Goal: Entertainment & Leisure: Consume media (video, audio)

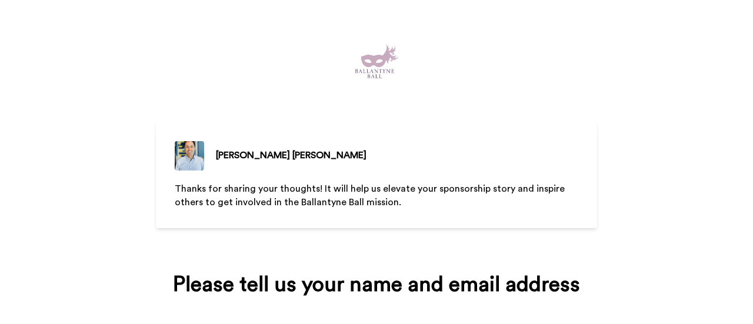
scroll to position [39, 0]
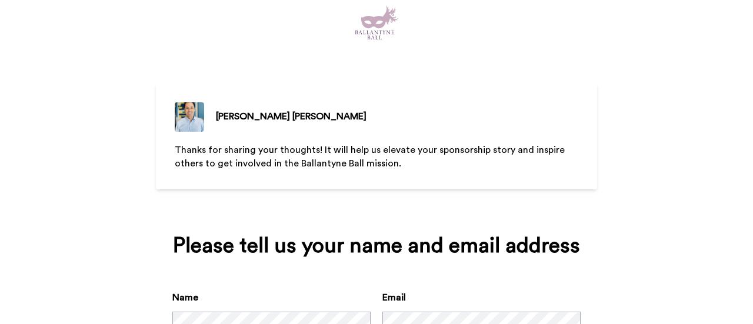
click at [267, 156] on p "Thanks for sharing your thoughts! It will help us elevate your sponsorship stor…" at bounding box center [377, 157] width 404 height 27
click at [408, 156] on p "Thanks for sharing your thoughts! It will help us elevate your sponsorship stor…" at bounding box center [377, 157] width 404 height 27
click at [380, 159] on span "Thanks for sharing your thoughts! It will help us elevate your sponsorship stor…" at bounding box center [371, 156] width 393 height 23
click at [231, 163] on span "Thanks for sharing your thoughts! It will help us elevate your sponsorship stor…" at bounding box center [371, 156] width 393 height 23
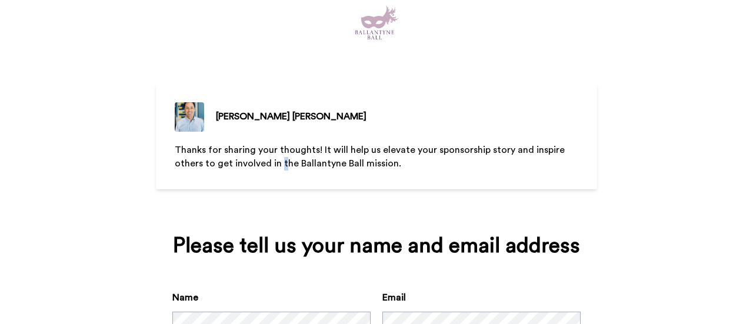
drag, startPoint x: 275, startPoint y: 163, endPoint x: 298, endPoint y: 163, distance: 23.0
click at [279, 163] on span "Thanks for sharing your thoughts! It will help us elevate your sponsorship stor…" at bounding box center [371, 156] width 393 height 23
click at [385, 163] on span "Thanks for sharing your thoughts! It will help us elevate your sponsorship stor…" at bounding box center [371, 156] width 393 height 23
click at [408, 162] on p "Thanks for sharing your thoughts! It will help us elevate your sponsorship stor…" at bounding box center [377, 157] width 404 height 27
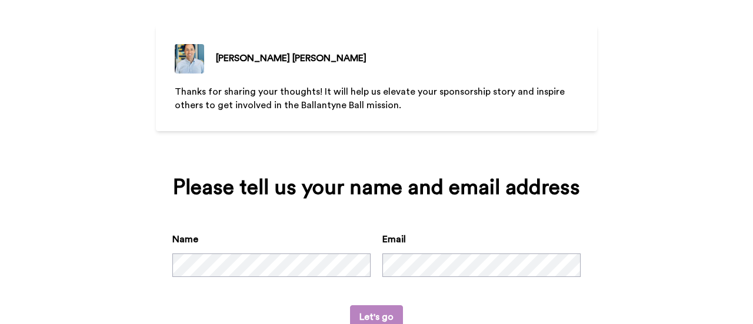
scroll to position [134, 0]
